Goal: Transaction & Acquisition: Download file/media

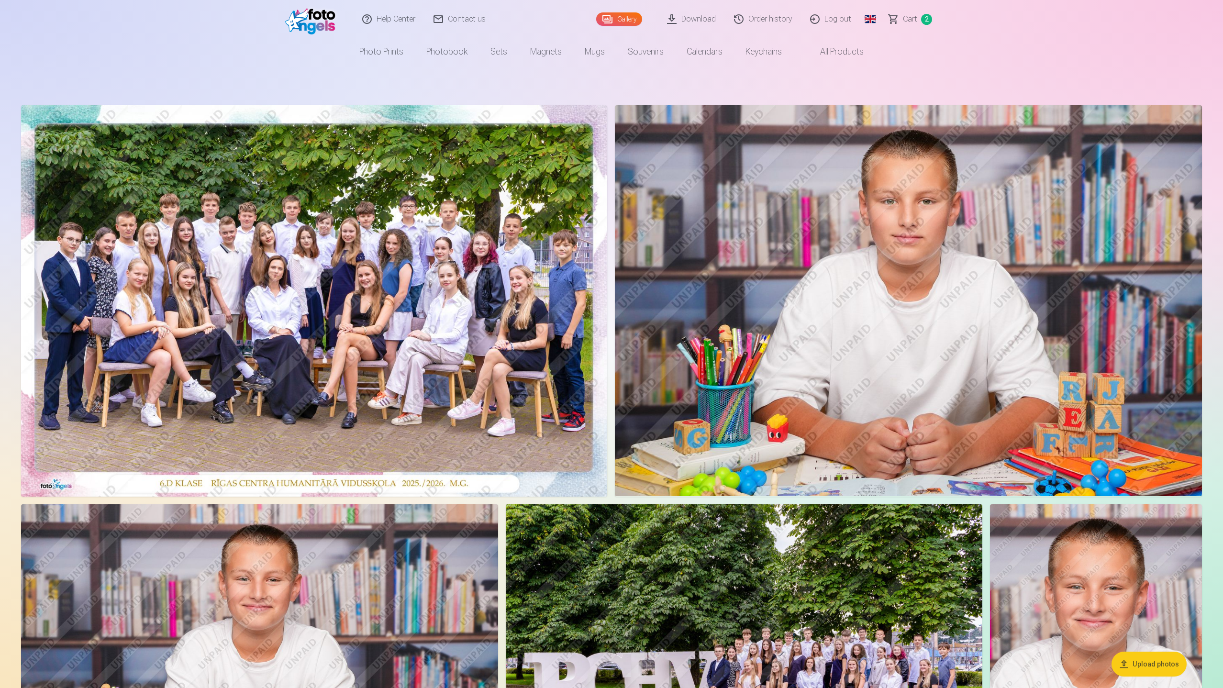
click at [694, 21] on link "Download" at bounding box center [691, 19] width 67 height 38
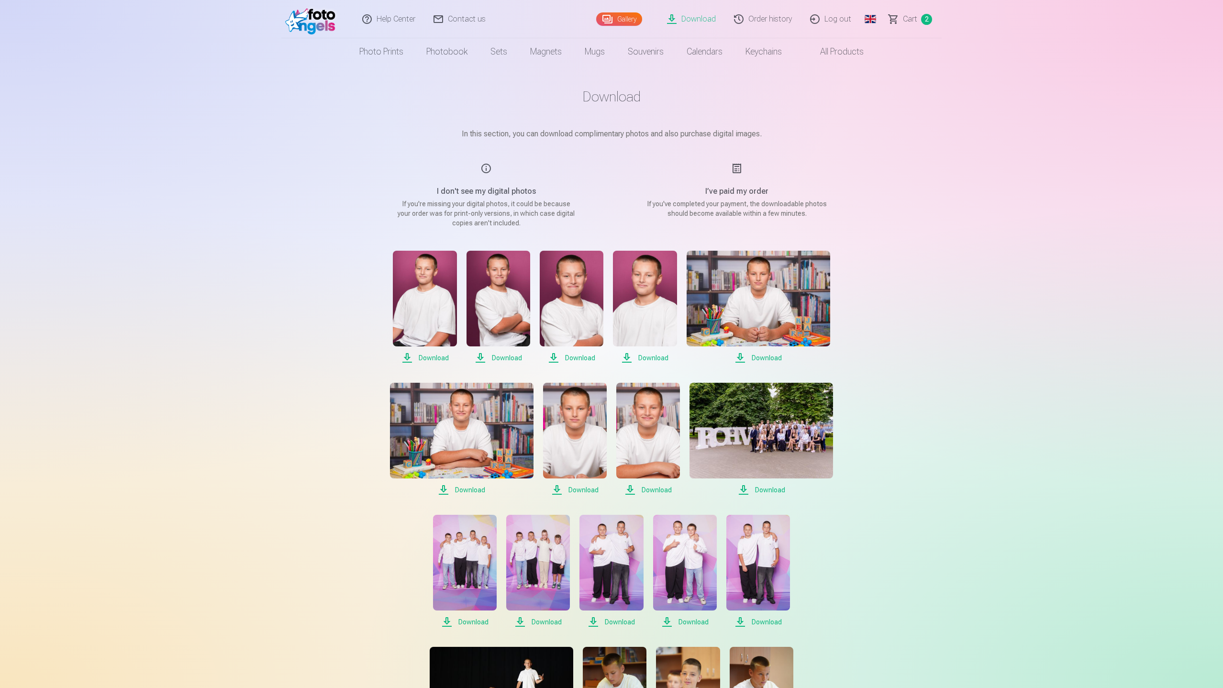
click at [429, 358] on span "Download" at bounding box center [425, 357] width 64 height 11
click at [503, 358] on span "Download" at bounding box center [498, 357] width 64 height 11
click at [580, 359] on span "Download" at bounding box center [572, 357] width 64 height 11
click at [650, 357] on span "Download" at bounding box center [645, 357] width 64 height 11
drag, startPoint x: 766, startPoint y: 358, endPoint x: 738, endPoint y: 370, distance: 30.7
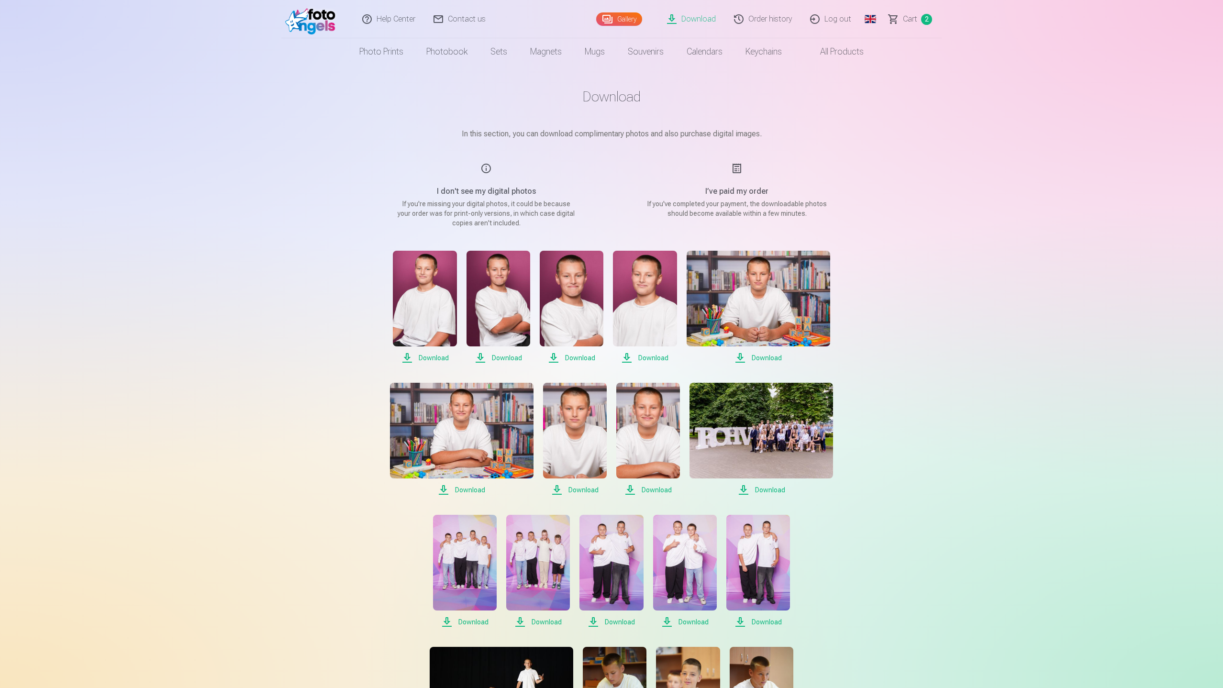
click at [766, 358] on span "Download" at bounding box center [759, 357] width 144 height 11
click at [467, 490] on span "Download" at bounding box center [462, 489] width 144 height 11
click at [584, 490] on span "Download" at bounding box center [575, 489] width 64 height 11
click at [655, 488] on span "Download" at bounding box center [648, 489] width 64 height 11
click at [768, 490] on span "Download" at bounding box center [761, 489] width 144 height 11
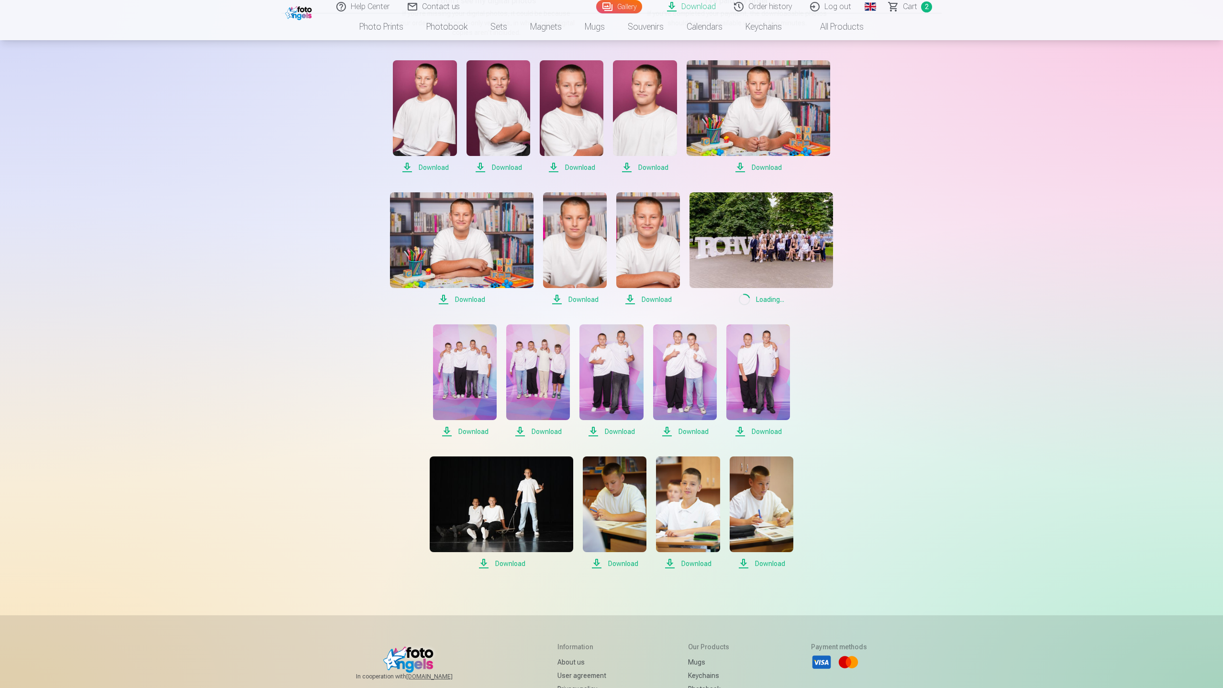
scroll to position [191, 0]
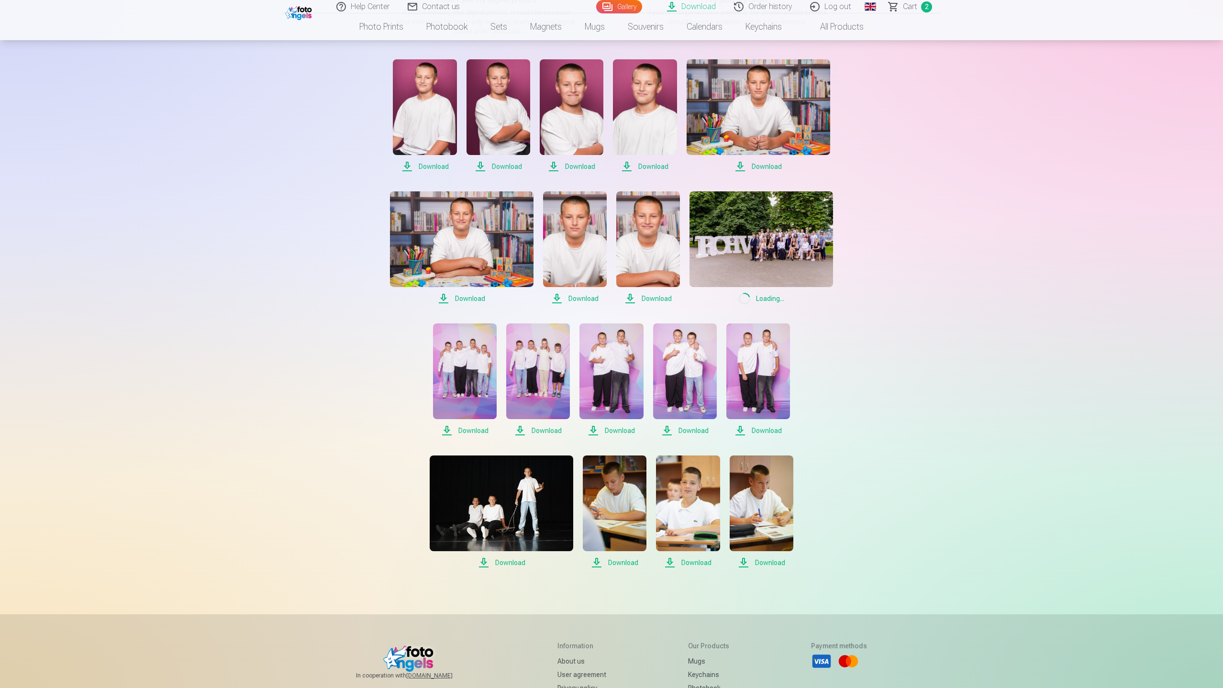
click at [758, 428] on span "Download" at bounding box center [758, 430] width 64 height 11
click at [696, 431] on span "Download" at bounding box center [685, 430] width 64 height 11
click at [623, 431] on span "Download" at bounding box center [611, 430] width 64 height 11
click at [540, 432] on span "Download" at bounding box center [538, 430] width 64 height 11
click at [469, 432] on span "Download" at bounding box center [465, 430] width 64 height 11
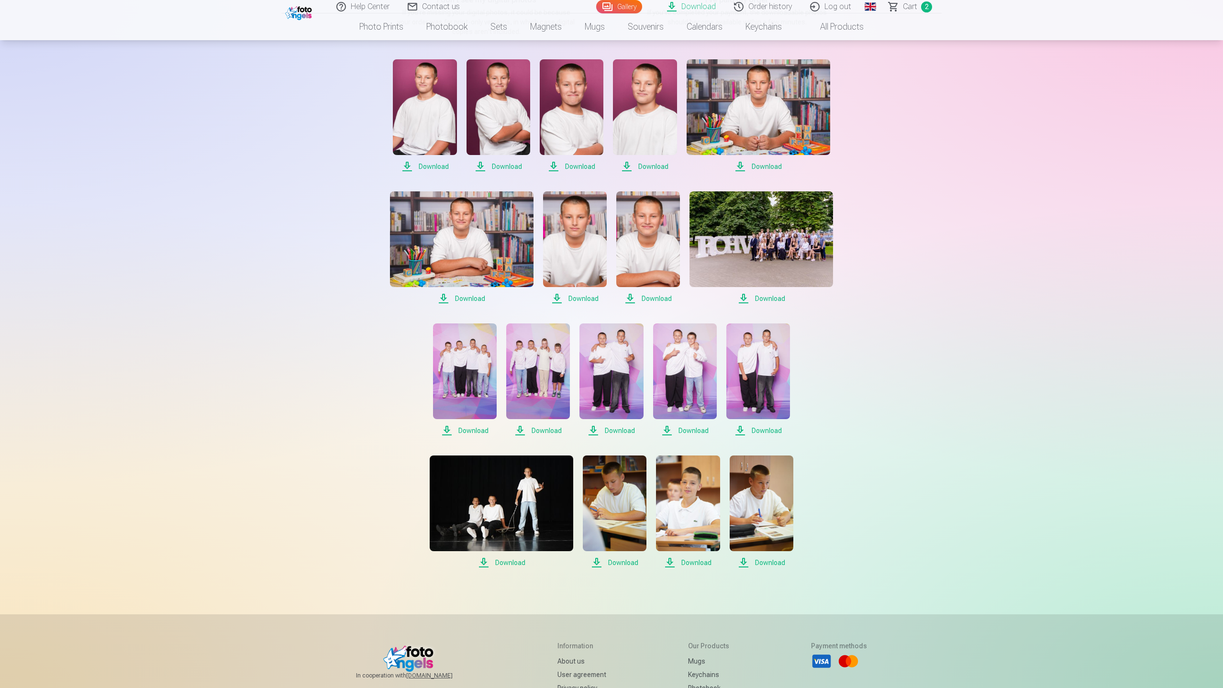
click at [510, 561] on span "Download" at bounding box center [502, 562] width 144 height 11
click at [622, 564] on span "Download" at bounding box center [615, 562] width 64 height 11
click at [693, 563] on span "Download" at bounding box center [688, 562] width 64 height 11
click at [766, 565] on span "Download" at bounding box center [762, 562] width 64 height 11
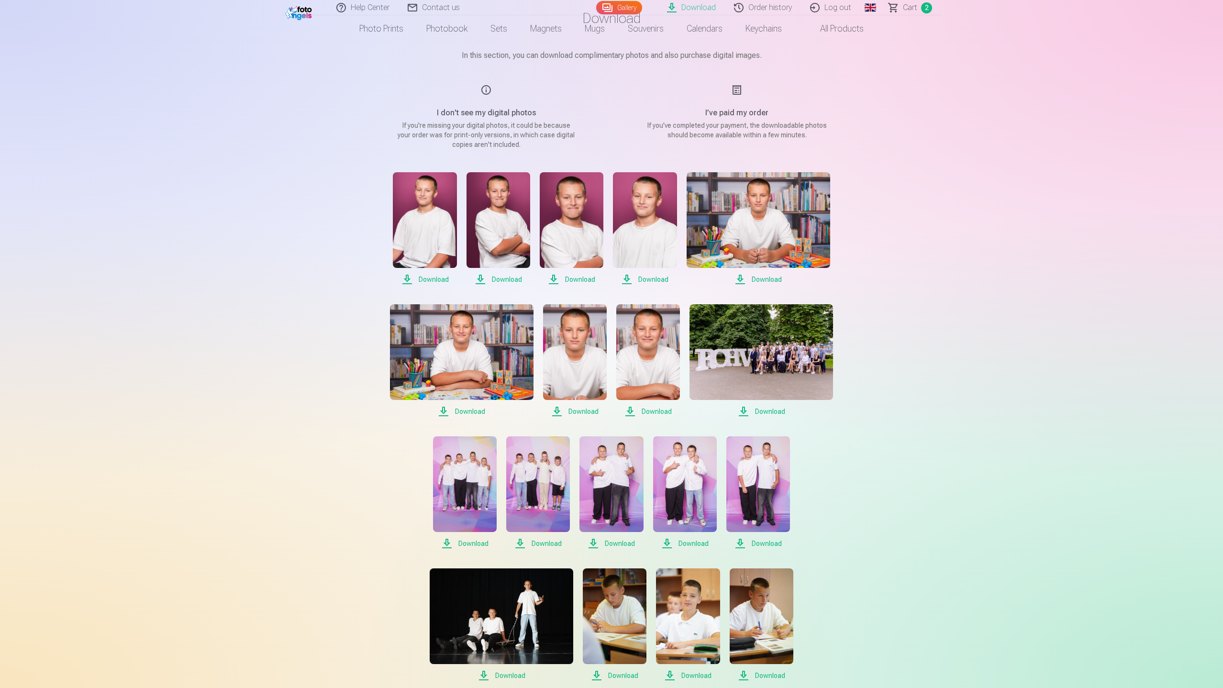
scroll to position [0, 0]
